Goal: Task Accomplishment & Management: Manage account settings

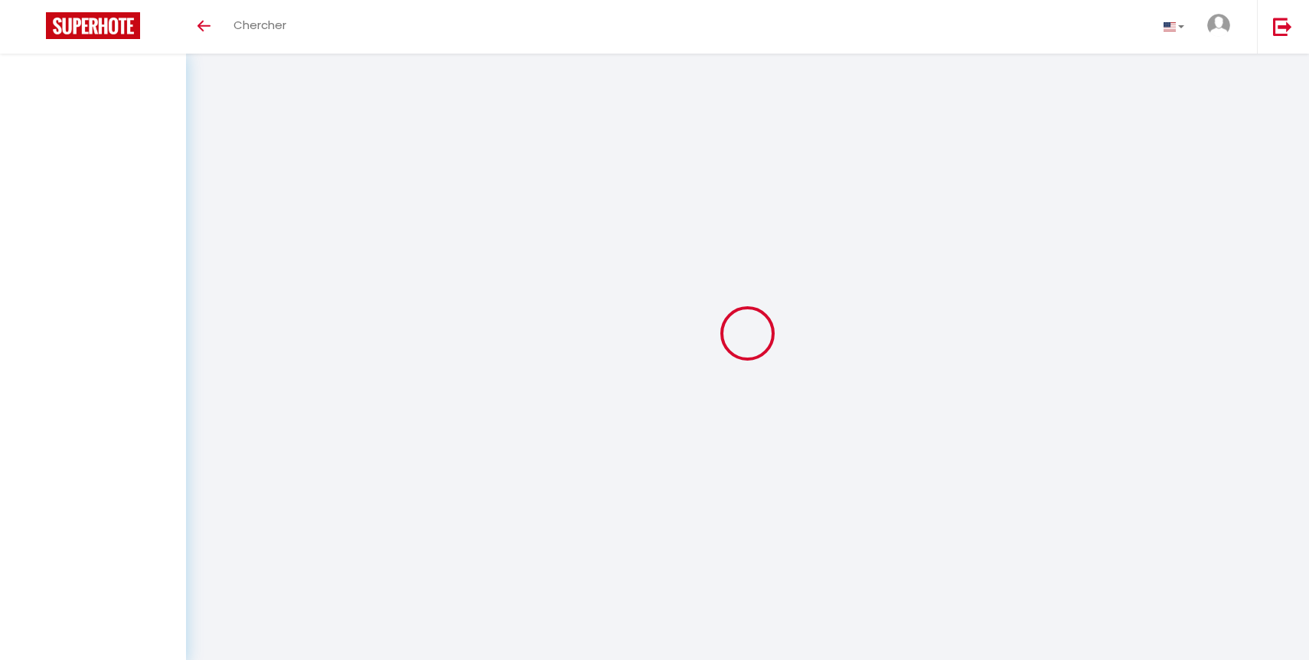
select select "not_cancelled"
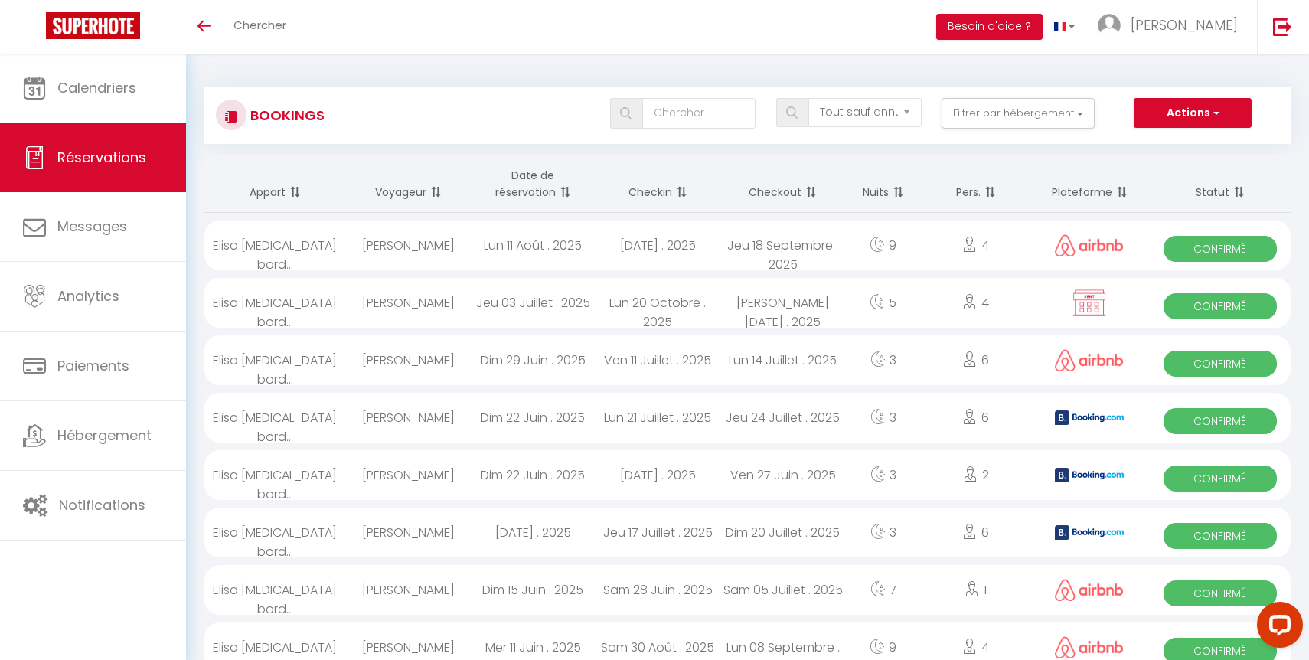
click at [1236, 258] on span "Confirmé" at bounding box center [1220, 249] width 113 height 26
select select "OK"
select select "0"
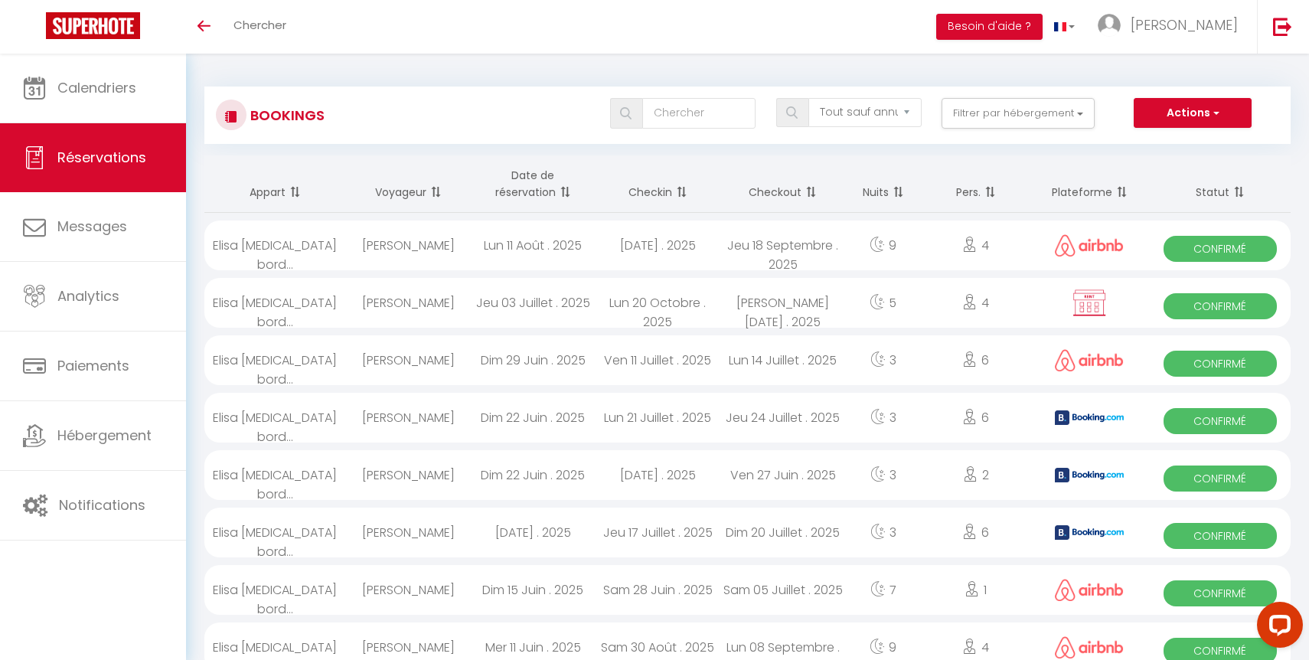
select select "1"
select select
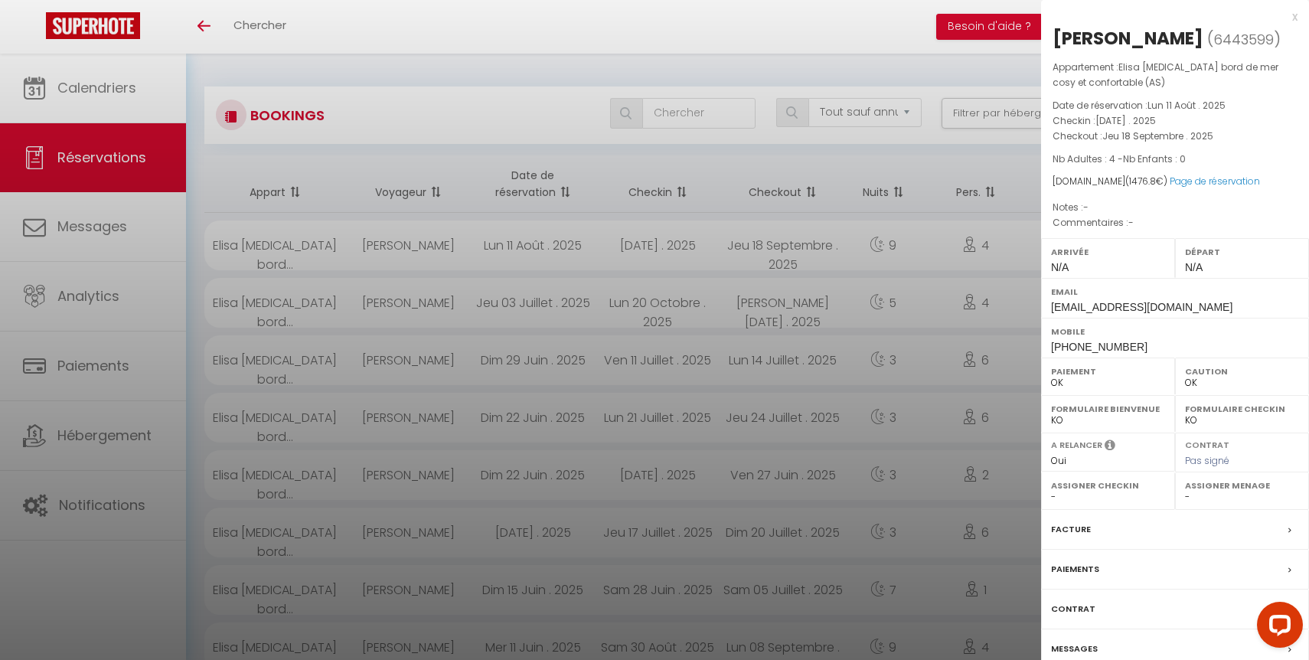
click at [1142, 531] on div "Facture" at bounding box center [1175, 530] width 268 height 40
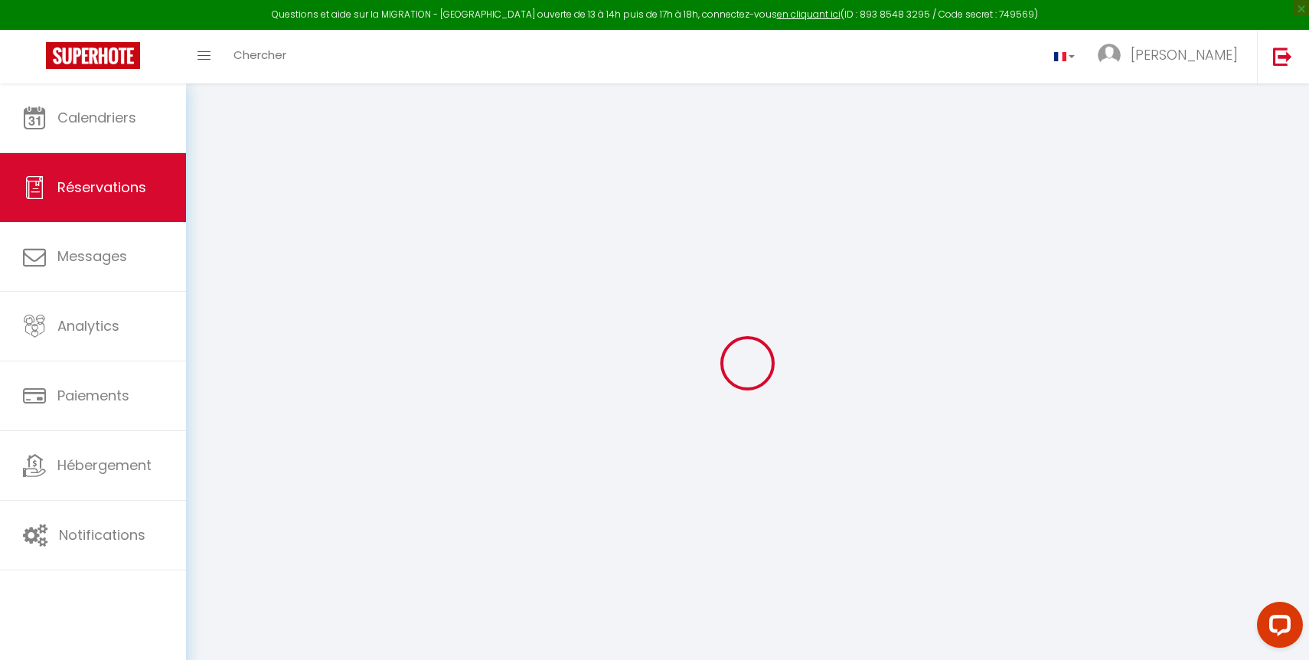
select select "cleaning"
select select "taxes"
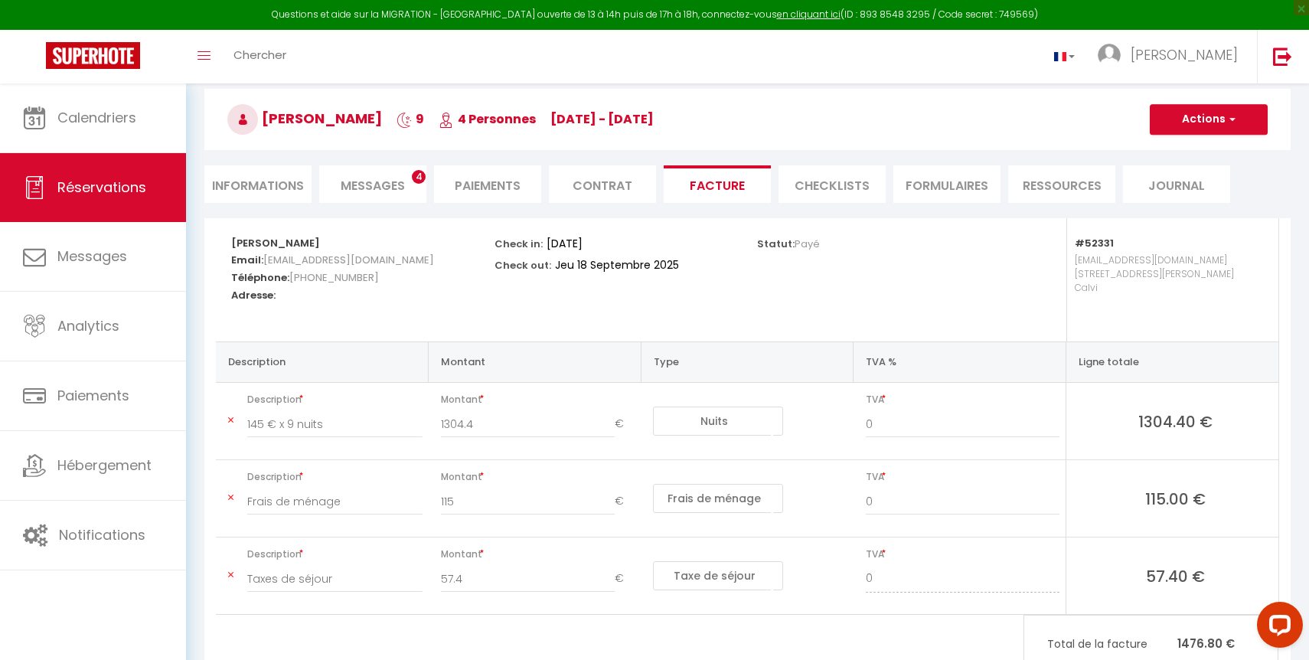
scroll to position [123, 0]
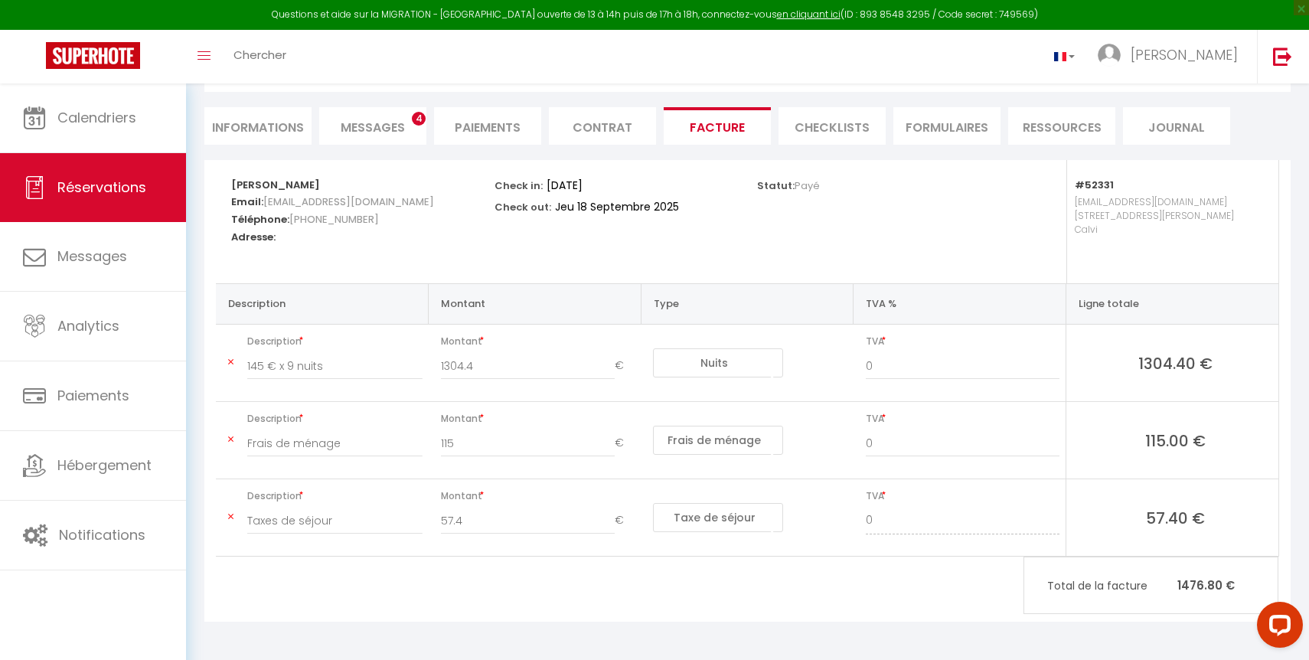
click at [396, 122] on span "Messages" at bounding box center [373, 128] width 64 height 18
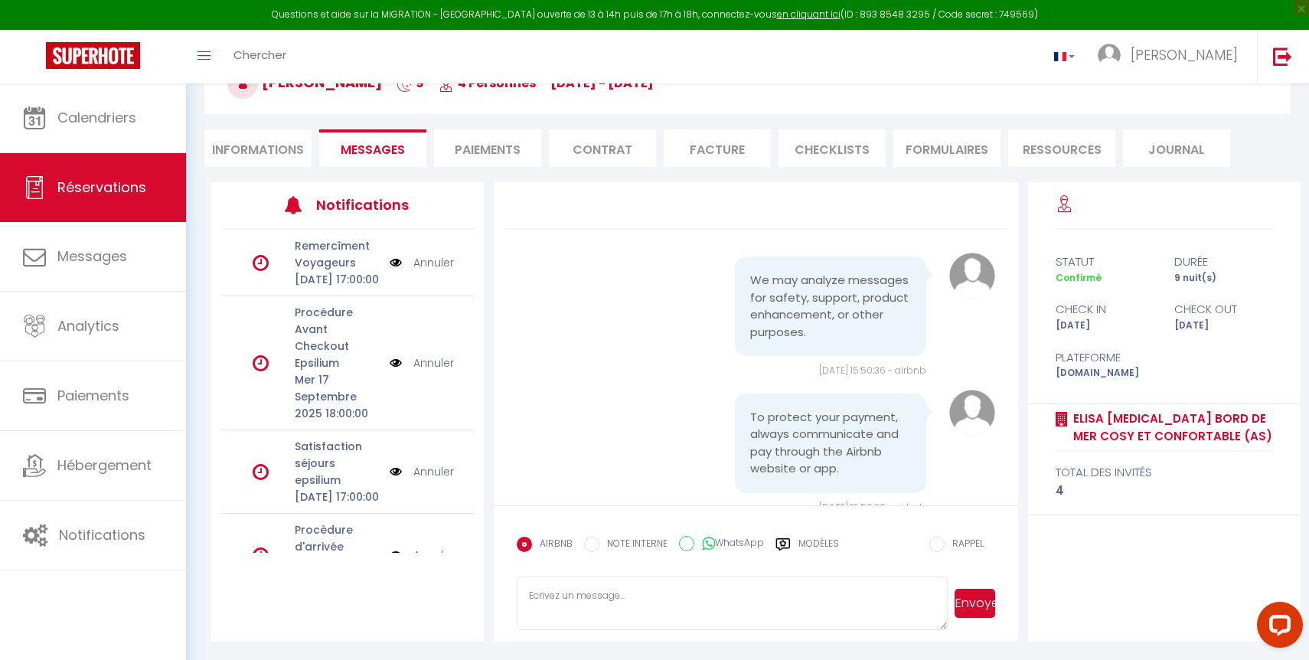
click at [709, 156] on li "Facture" at bounding box center [717, 148] width 107 height 38
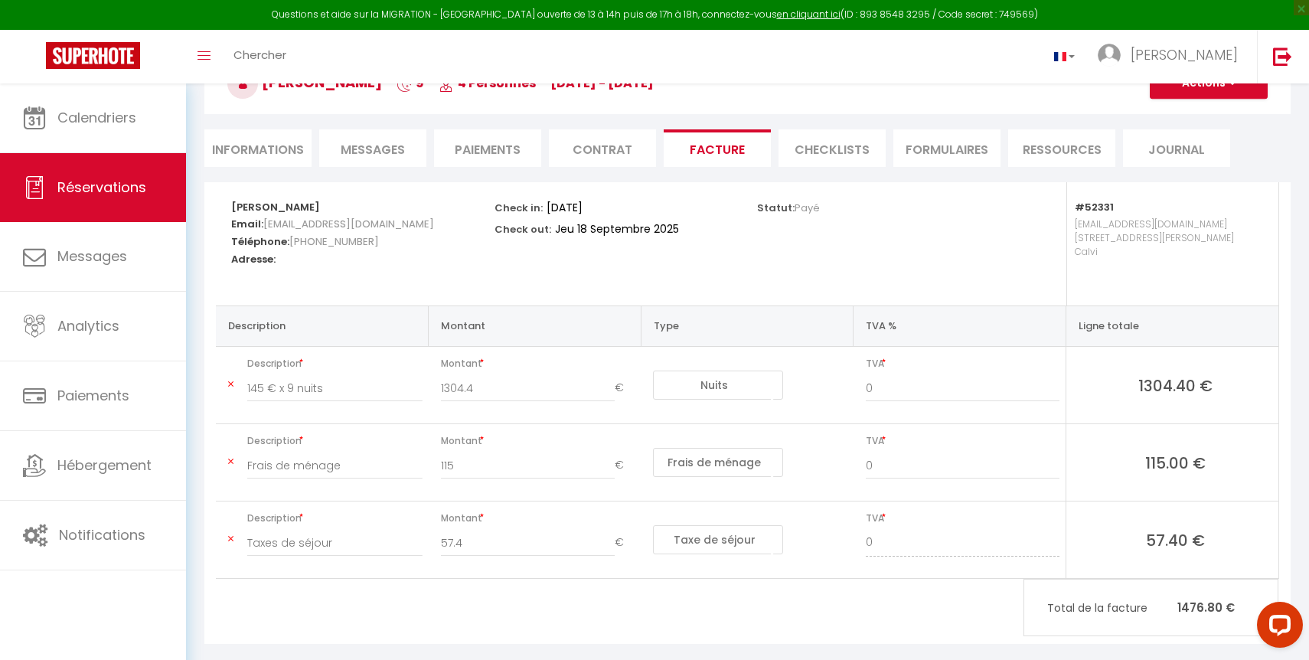
click at [604, 159] on li "Contrat" at bounding box center [602, 148] width 107 height 38
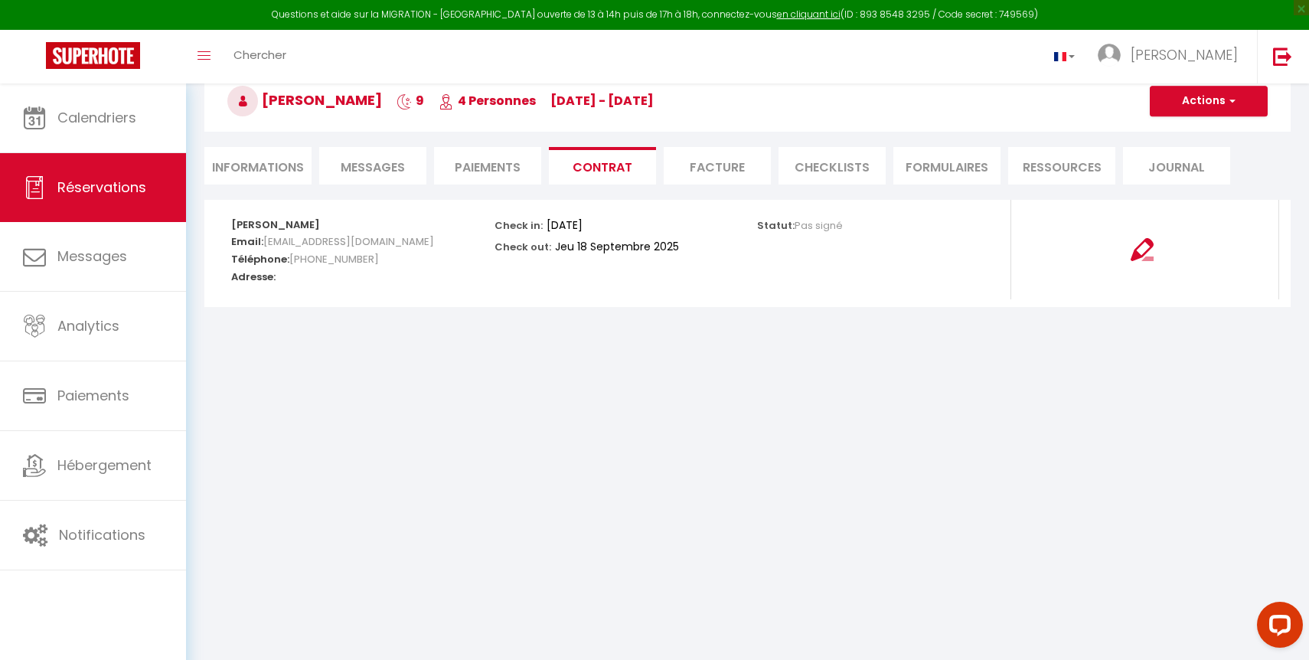
select select
click at [259, 163] on li "Informations" at bounding box center [257, 166] width 107 height 38
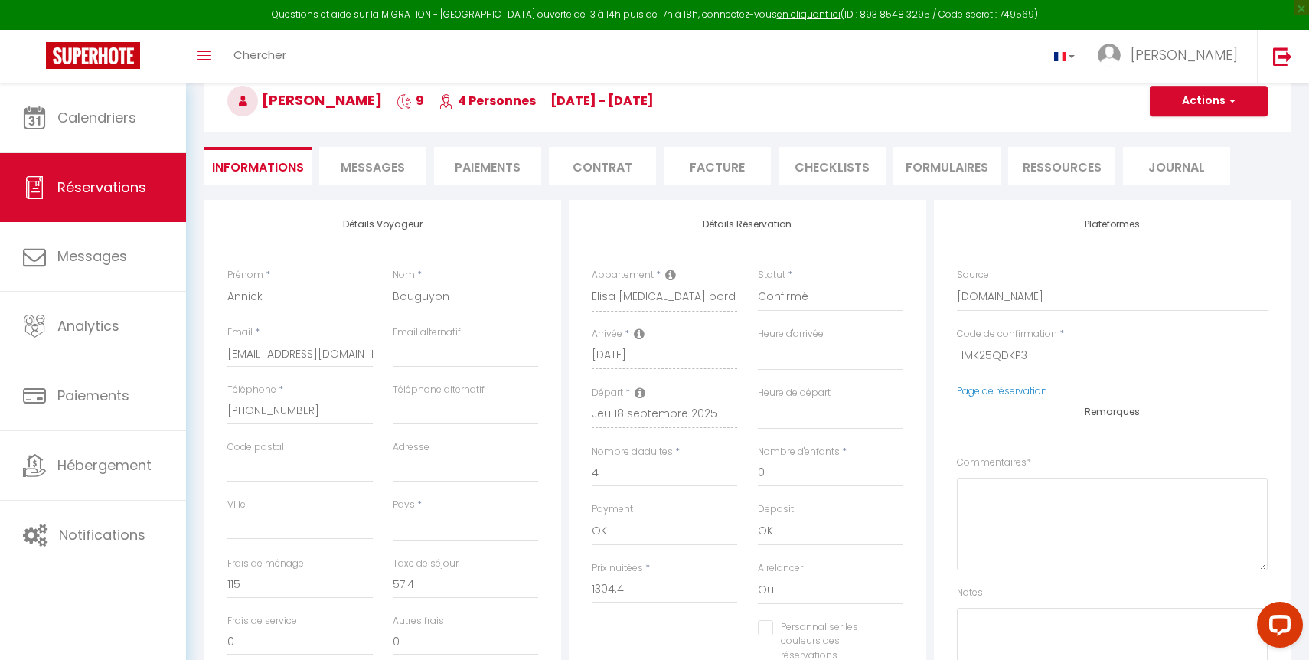
select select
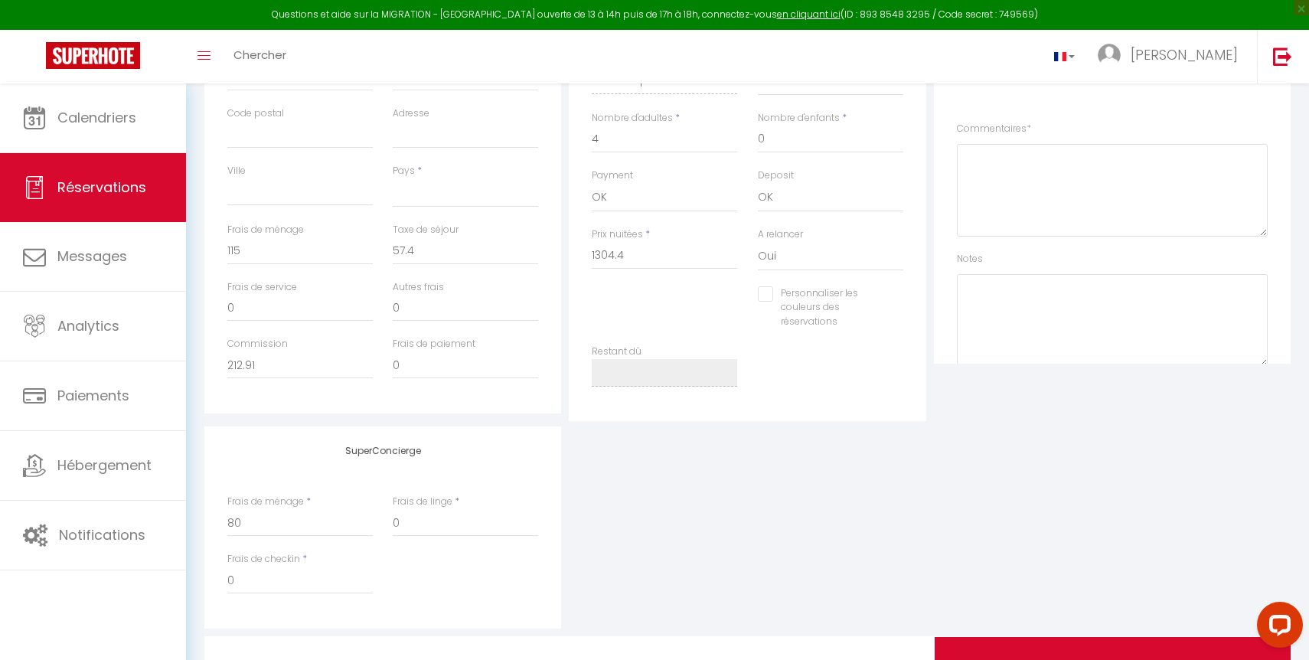
scroll to position [420, 0]
select select
checkbox input "false"
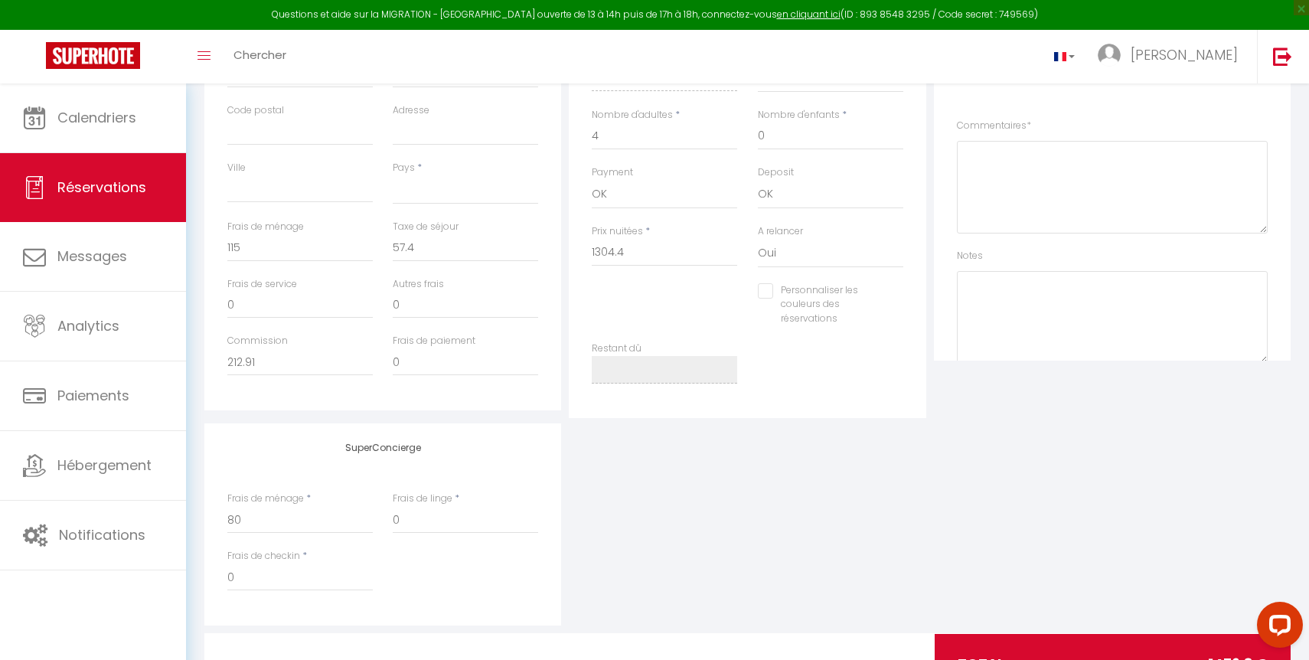
select select
checkbox input "false"
select select
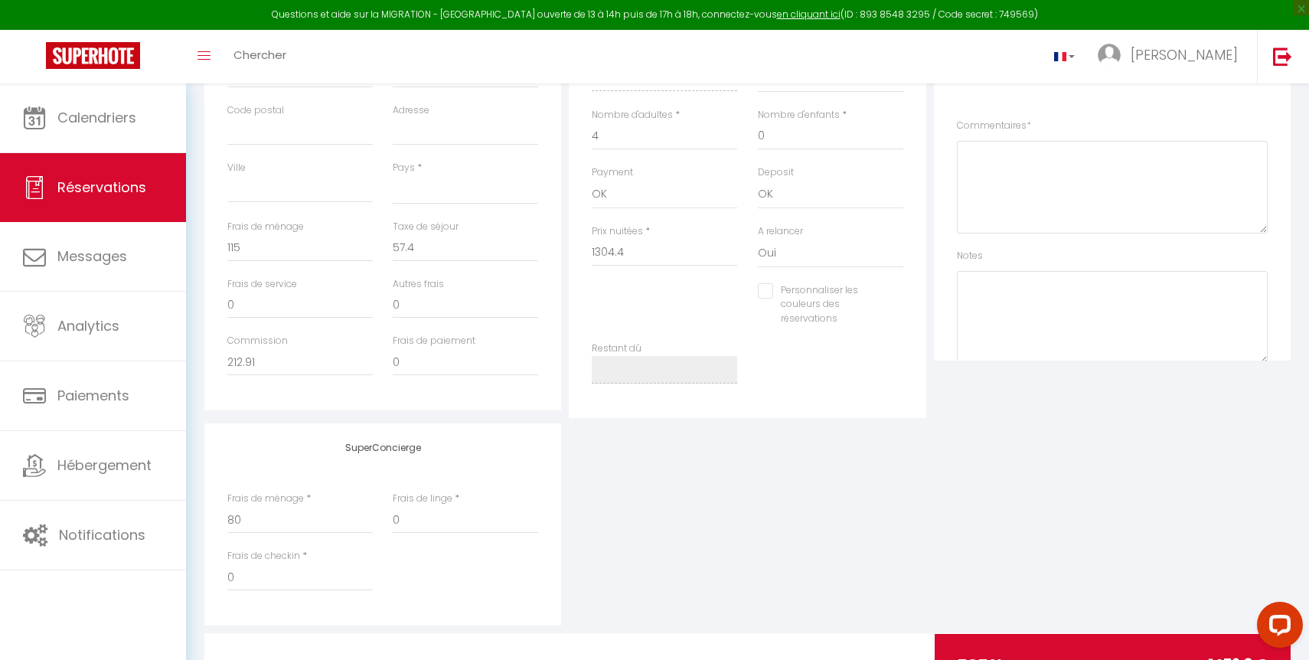
select select
checkbox input "false"
select select
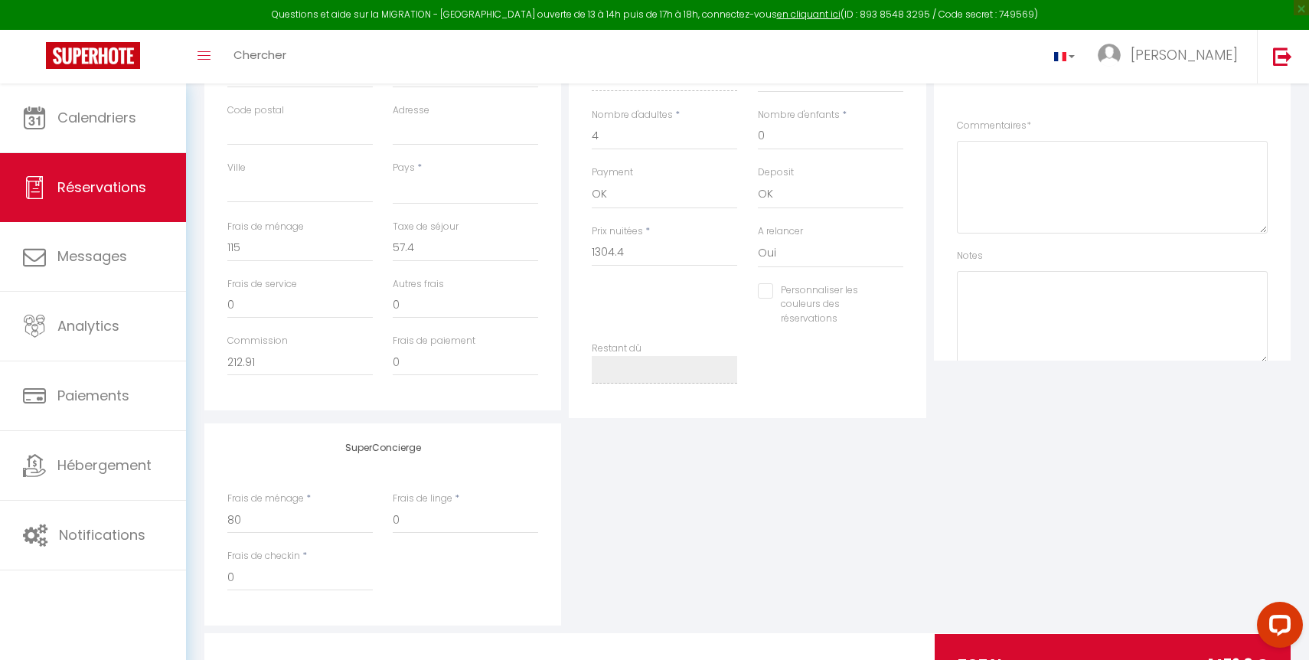
select select
checkbox input "false"
select select
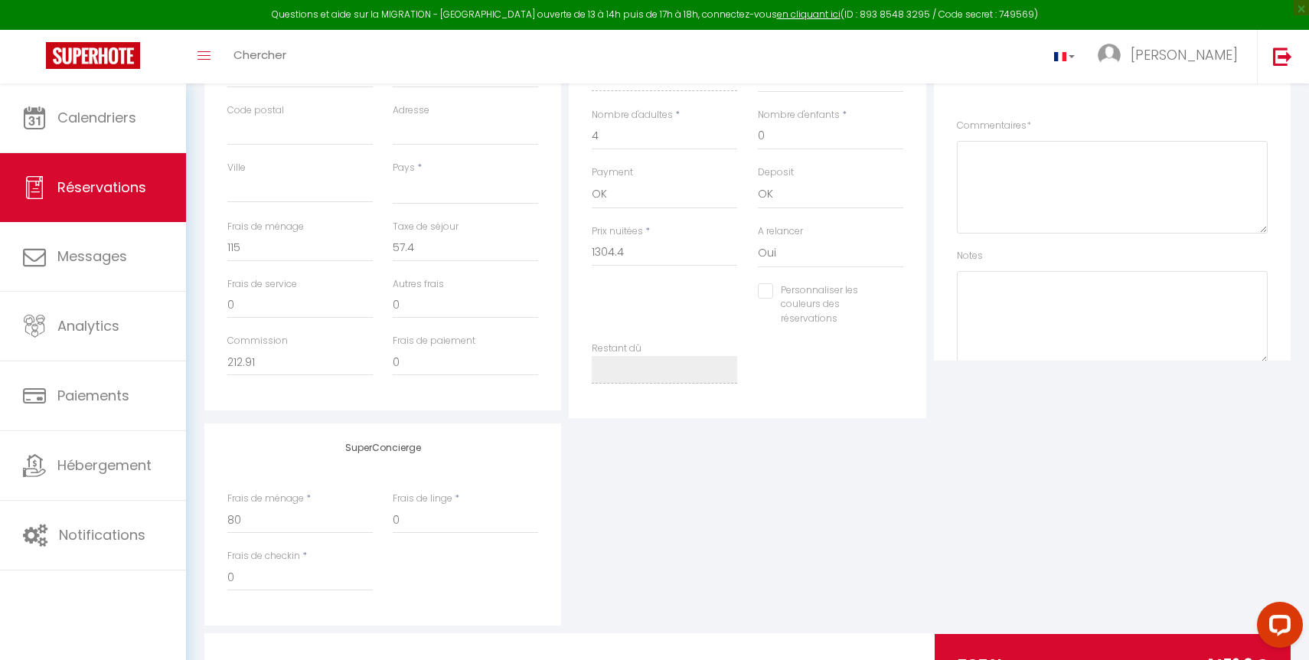
checkbox input "false"
select select
checkbox input "false"
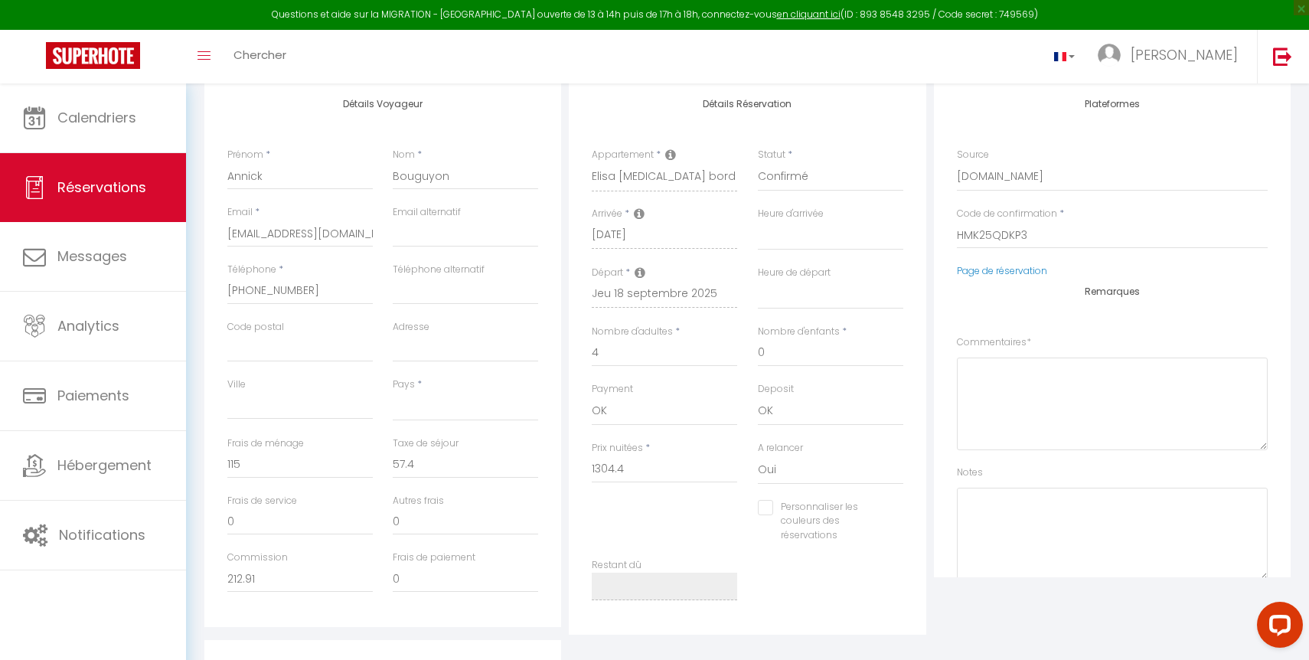
scroll to position [0, 0]
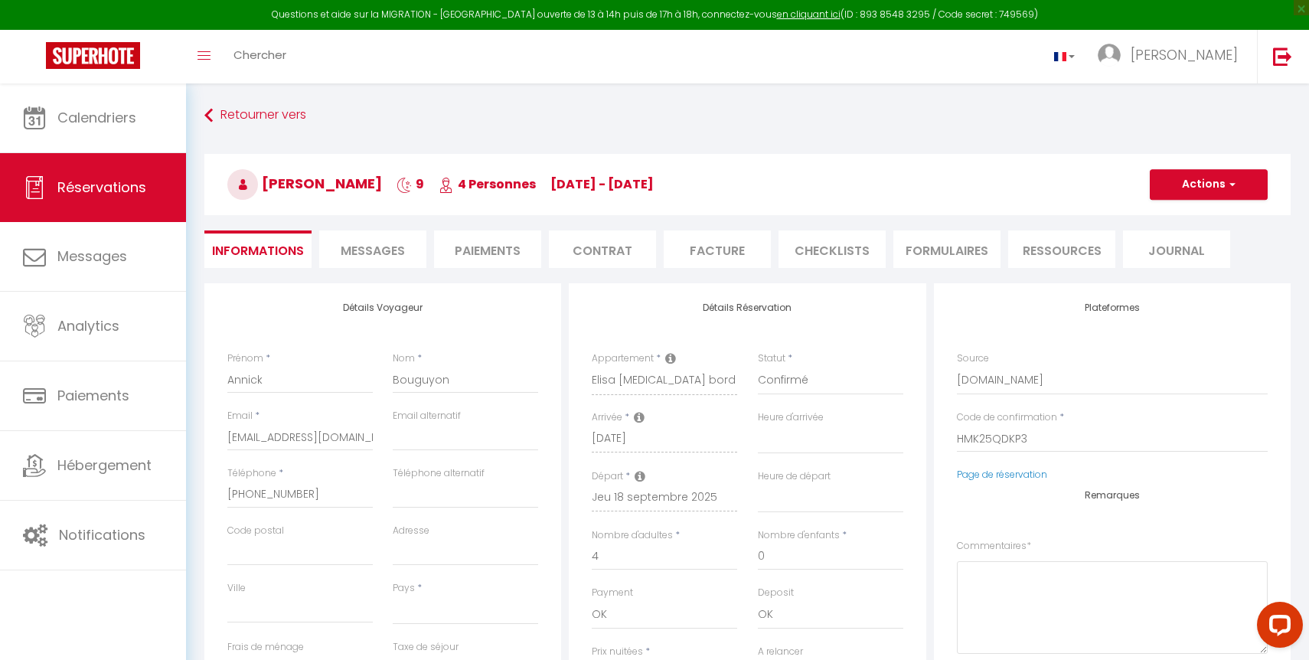
select select
checkbox input "false"
select select
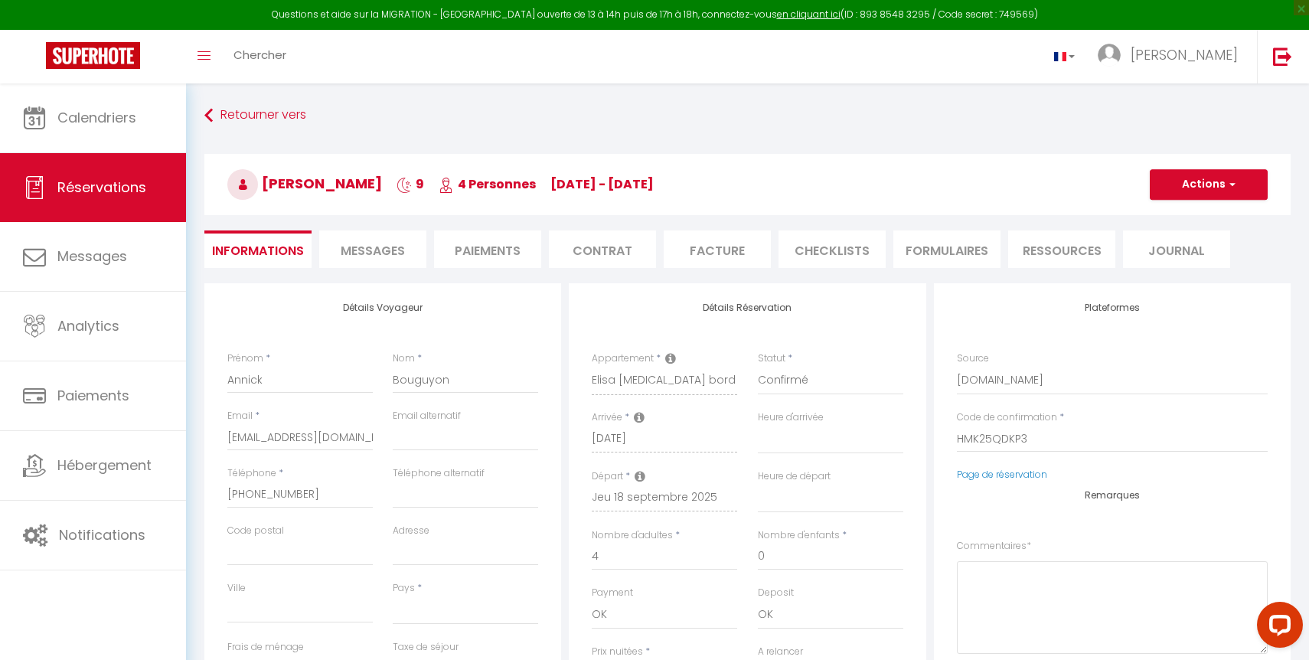
select select
checkbox input "false"
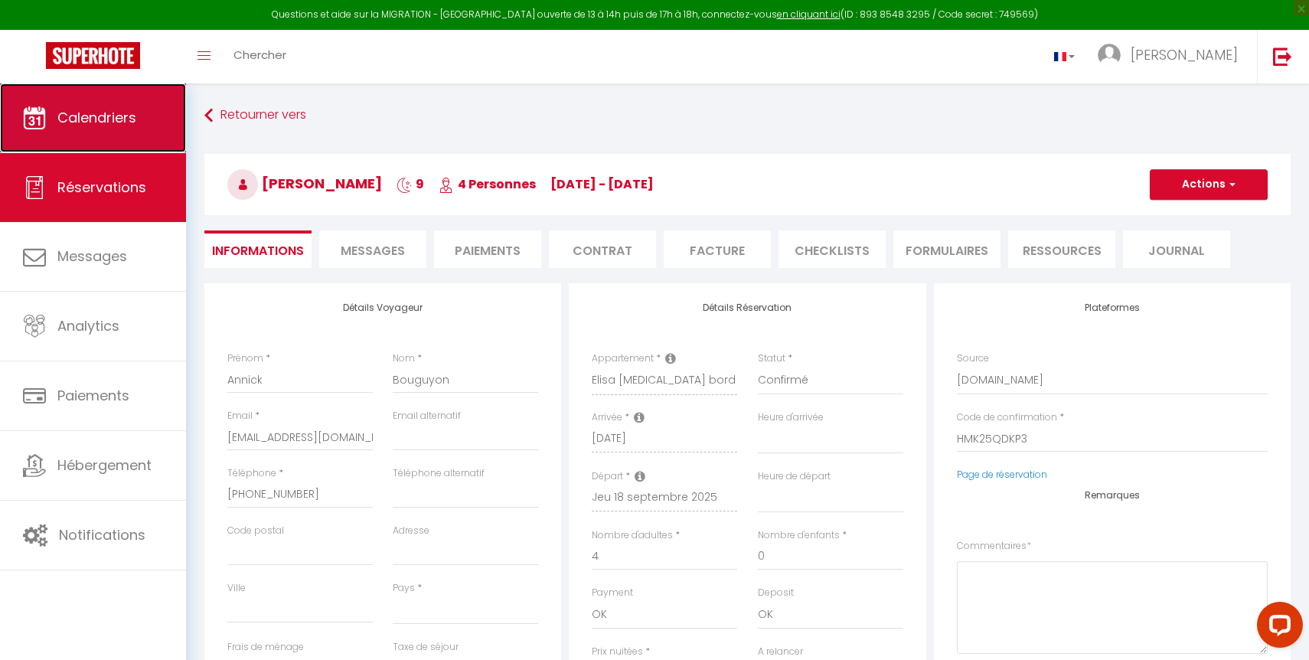
click at [95, 127] on link "Calendriers" at bounding box center [93, 117] width 186 height 69
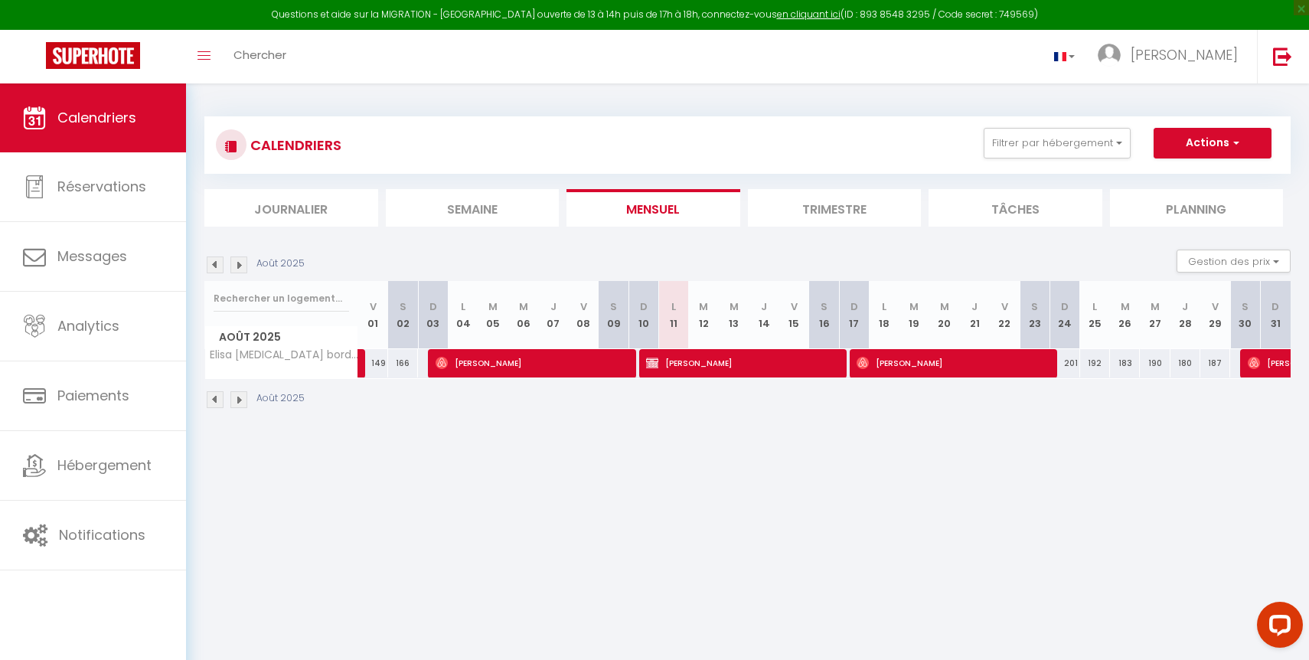
click at [243, 265] on img at bounding box center [238, 264] width 17 height 17
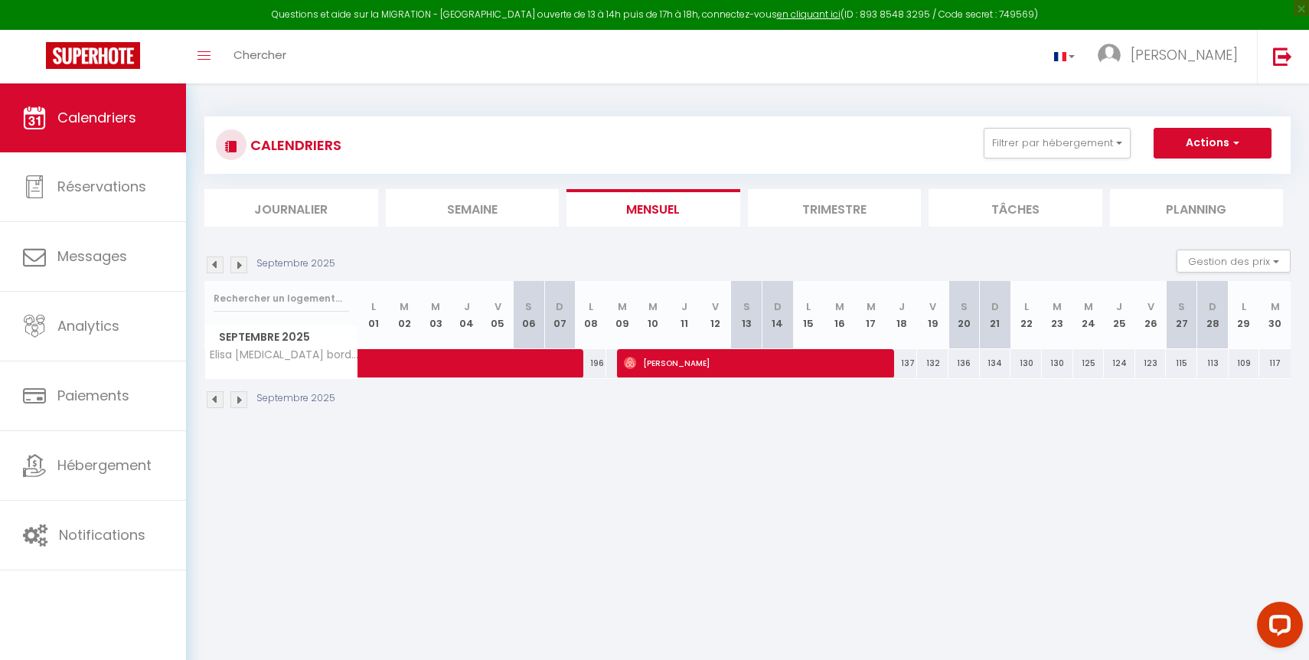
click at [211, 265] on img at bounding box center [215, 264] width 17 height 17
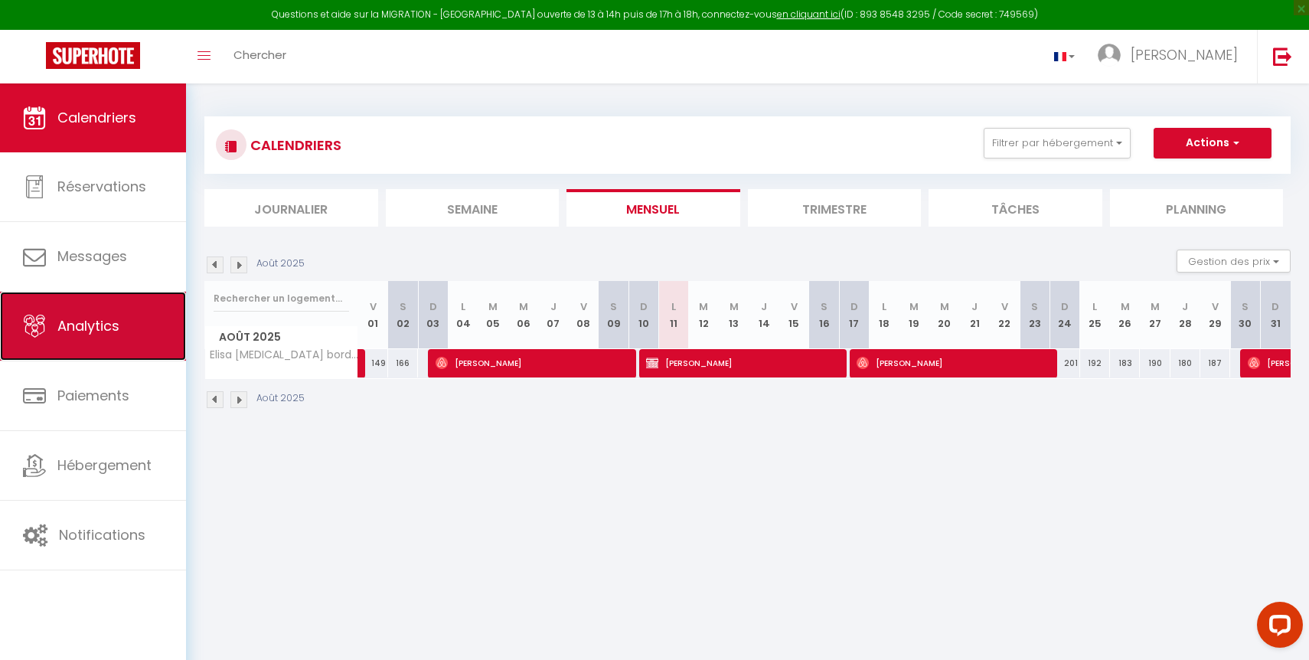
click at [132, 332] on link "Analytics" at bounding box center [93, 326] width 186 height 69
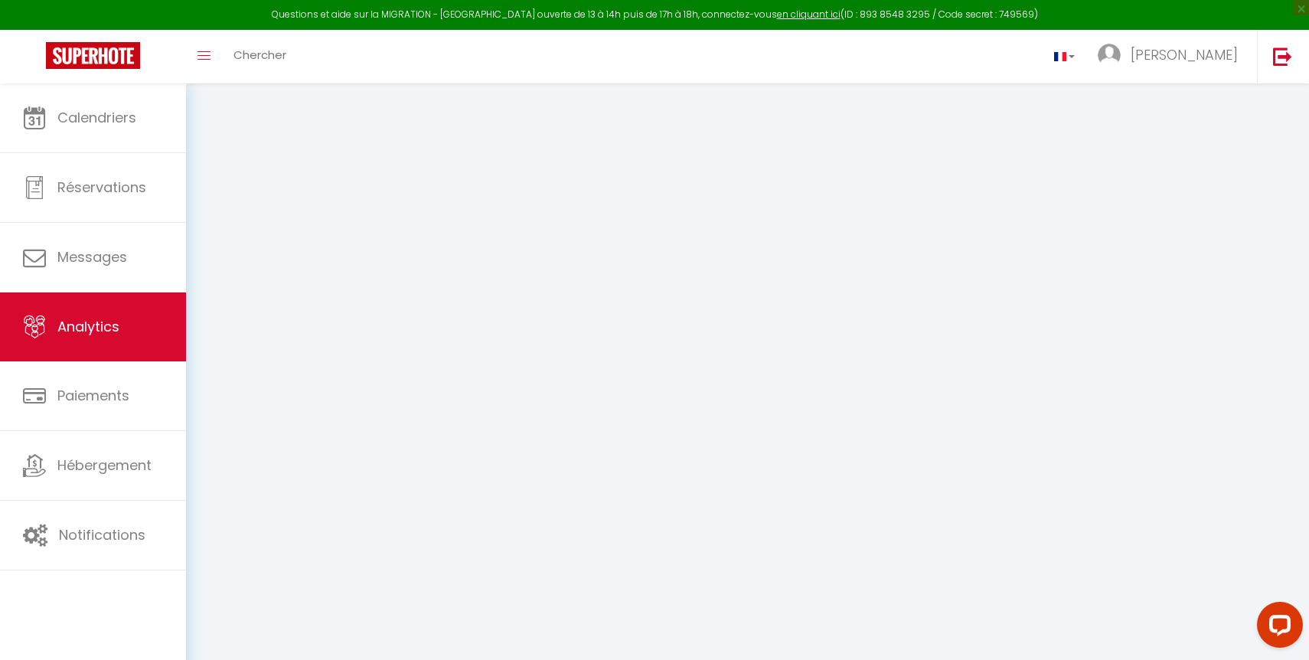
select select "2025"
select select "8"
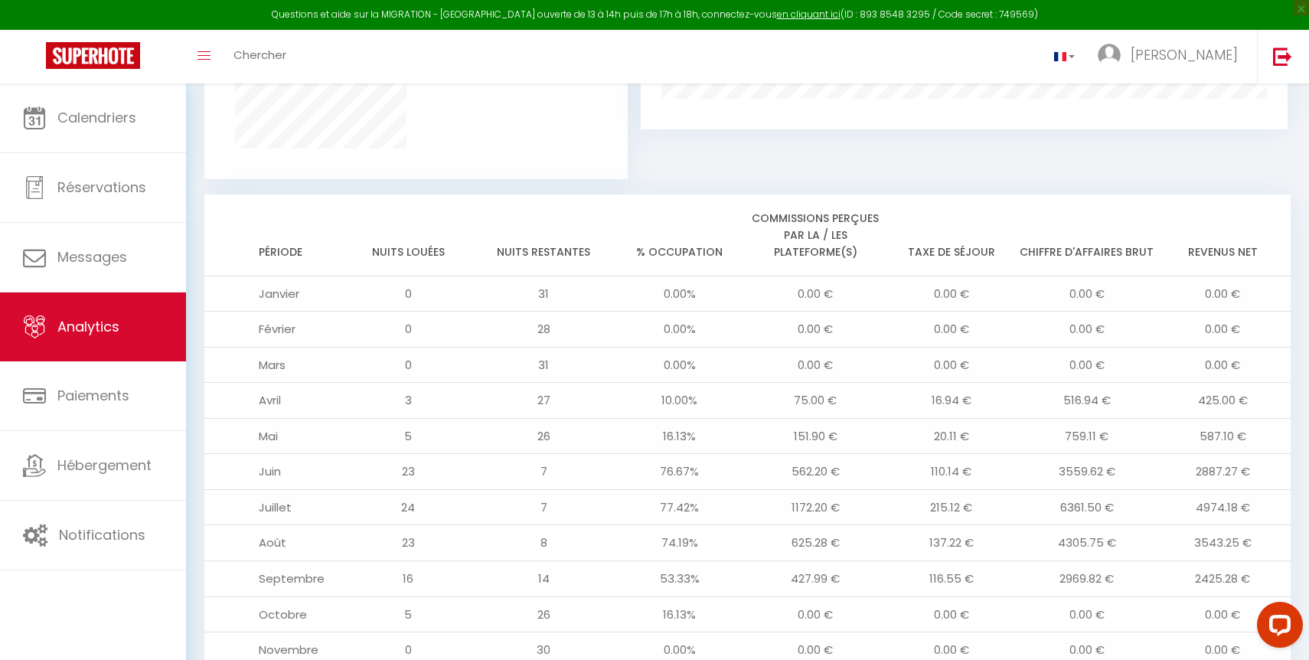
scroll to position [1253, 0]
